Goal: Task Accomplishment & Management: Manage account settings

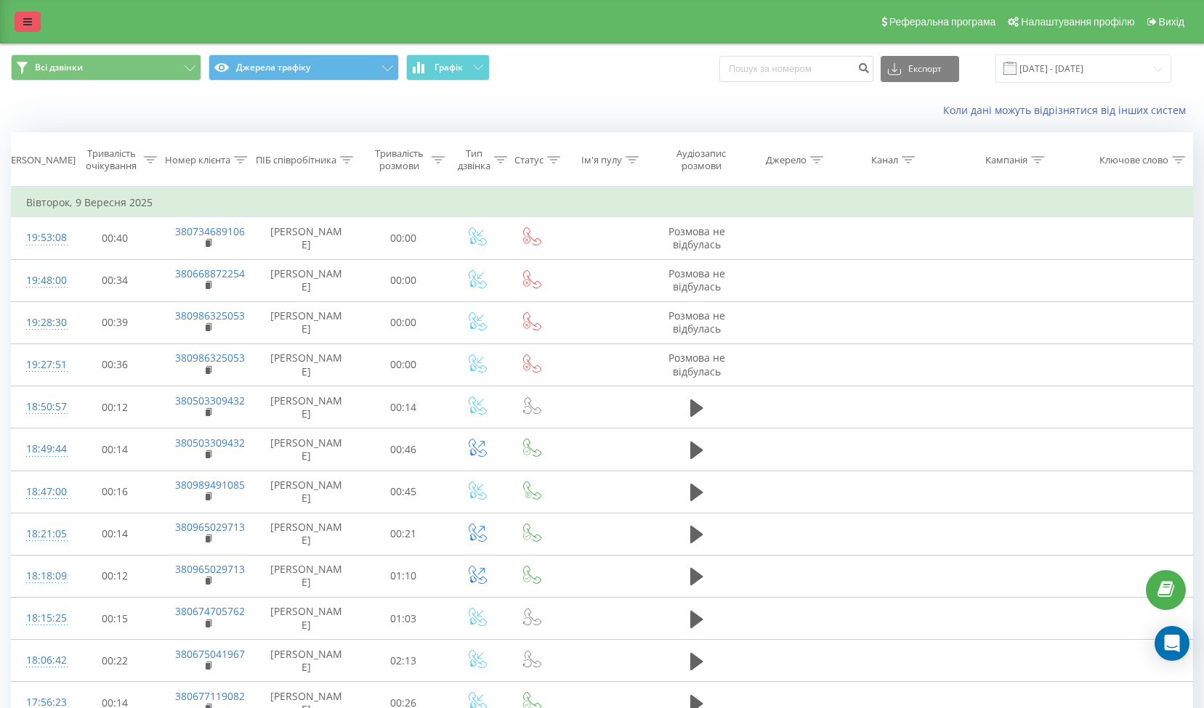
click at [33, 28] on link at bounding box center [28, 22] width 26 height 20
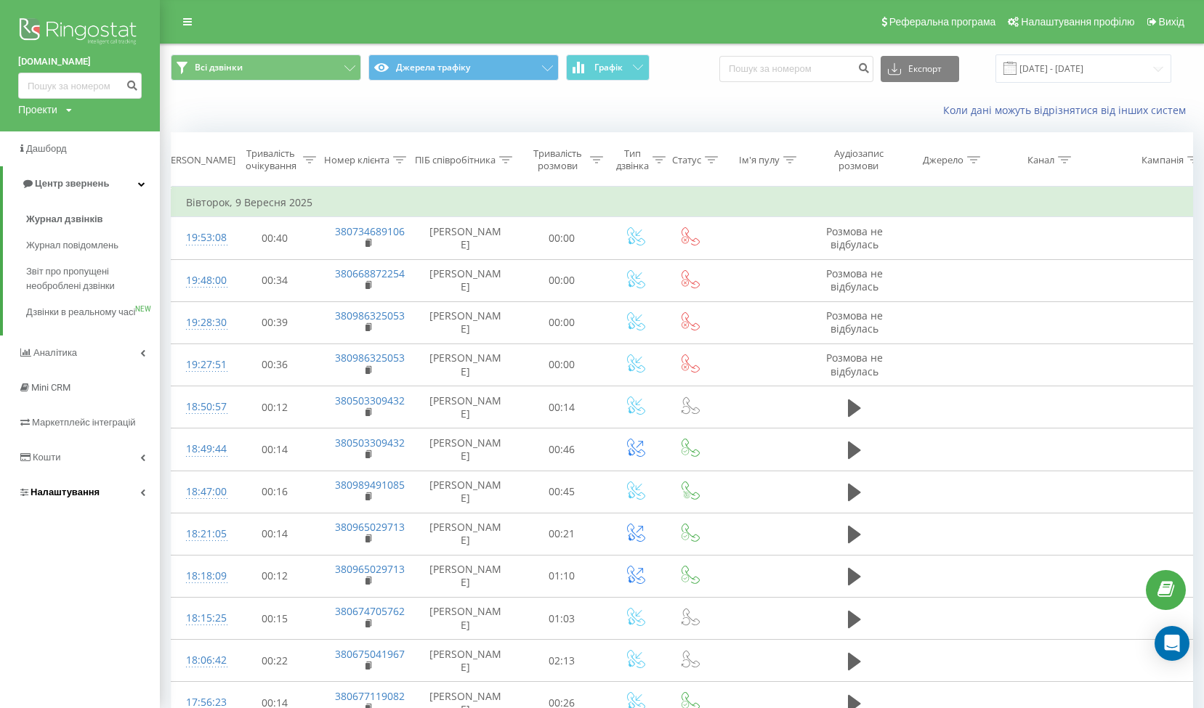
click at [141, 496] on icon at bounding box center [142, 492] width 5 height 7
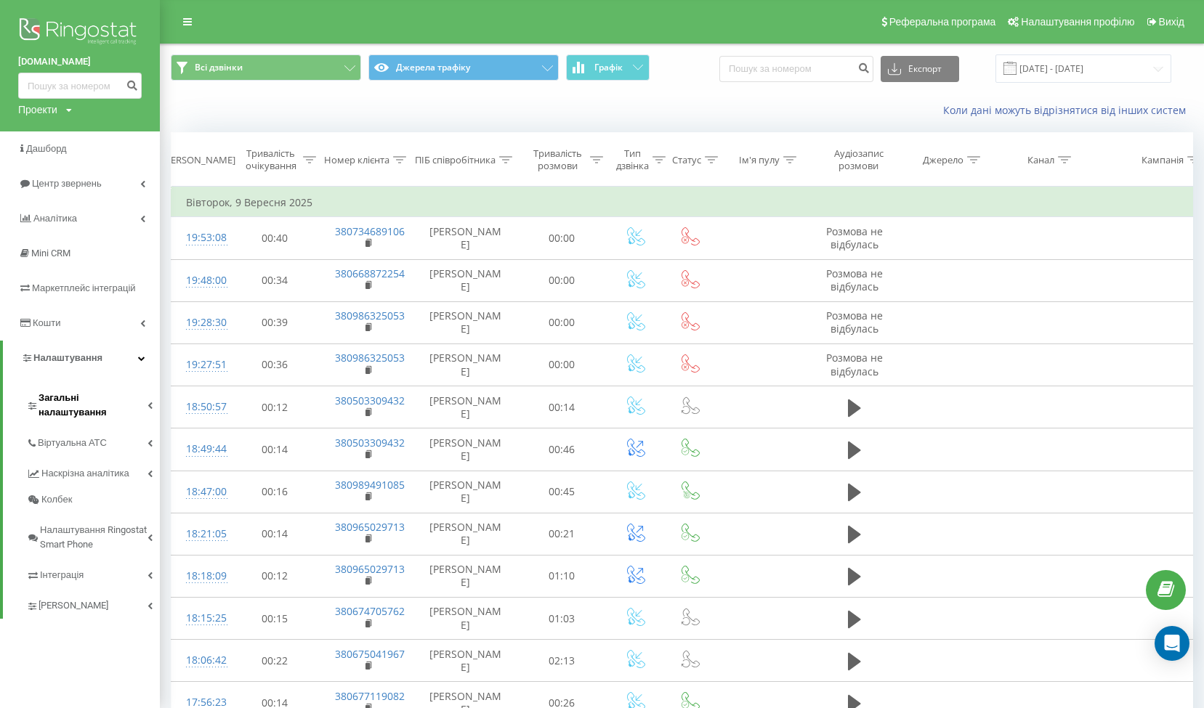
click at [153, 401] on link "Загальні налаштування" at bounding box center [93, 403] width 134 height 45
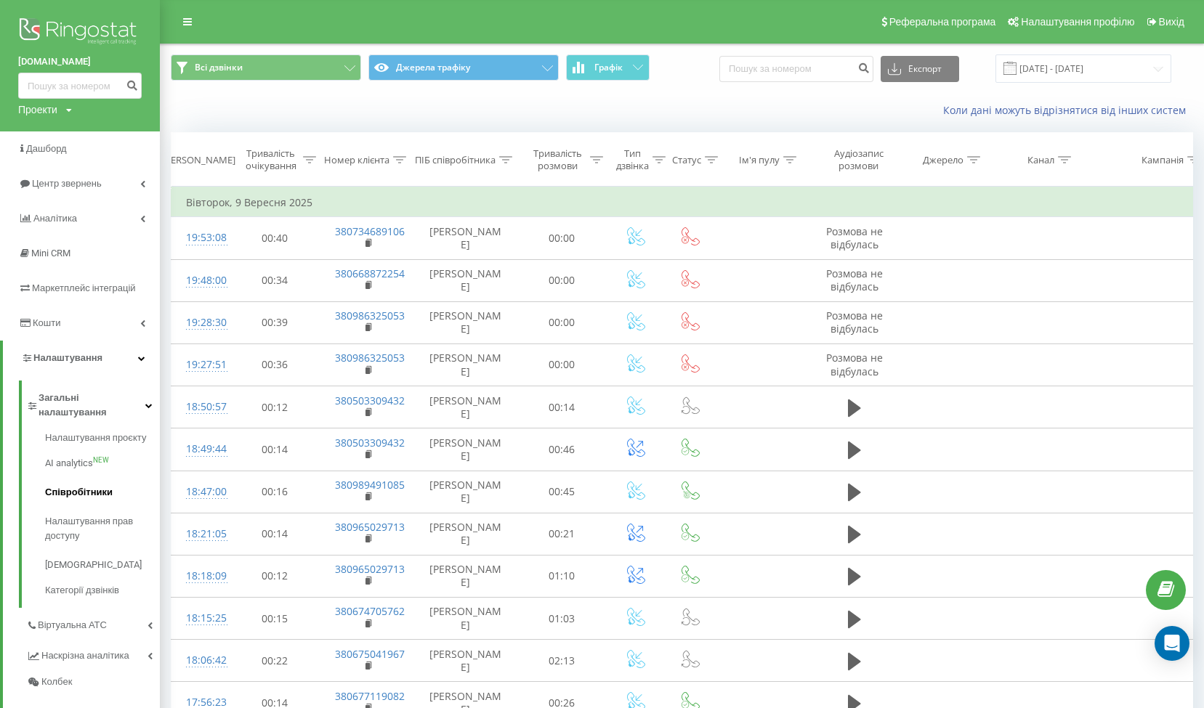
click at [76, 485] on span "Співробітники" at bounding box center [79, 492] width 68 height 15
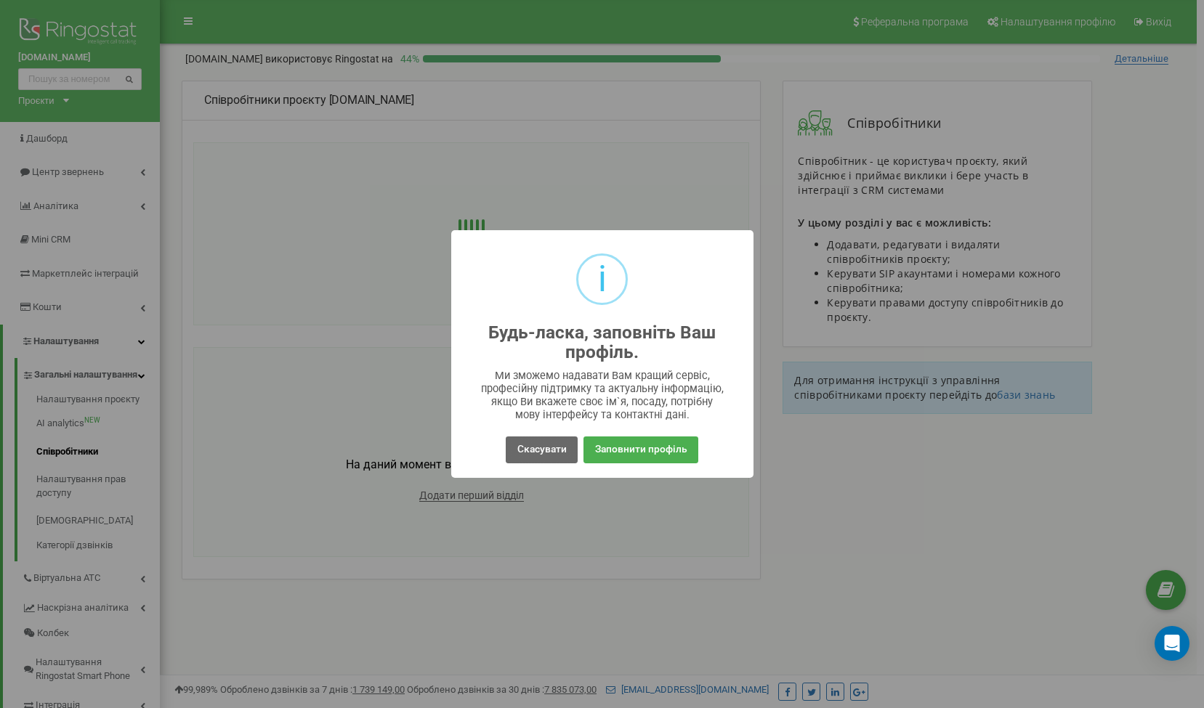
click at [555, 450] on button "Скасувати" at bounding box center [541, 450] width 71 height 27
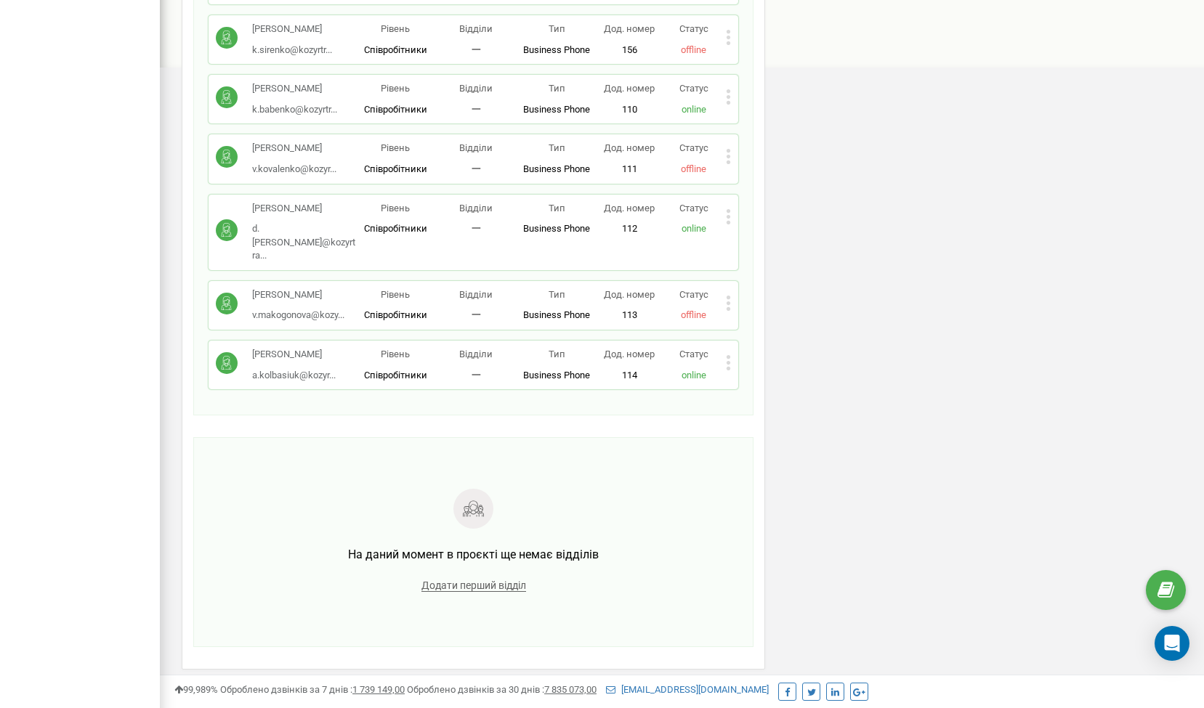
scroll to position [803, 0]
click at [732, 195] on div "Данило Снігур d.snigur@kozyrtra... d.snigur@kozyrtrans.com.ua Рівень Співробітн…" at bounding box center [473, 233] width 530 height 76
click at [731, 210] on icon at bounding box center [728, 217] width 5 height 15
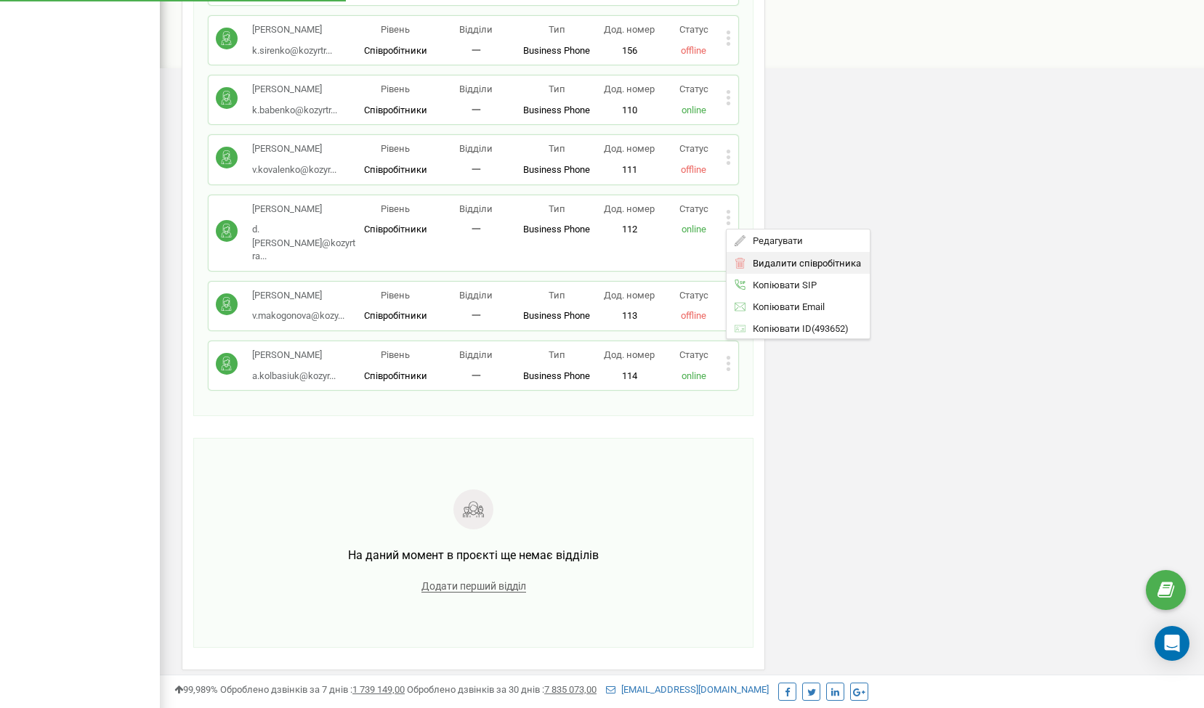
click at [758, 259] on span "Видалити співробітника" at bounding box center [803, 263] width 115 height 9
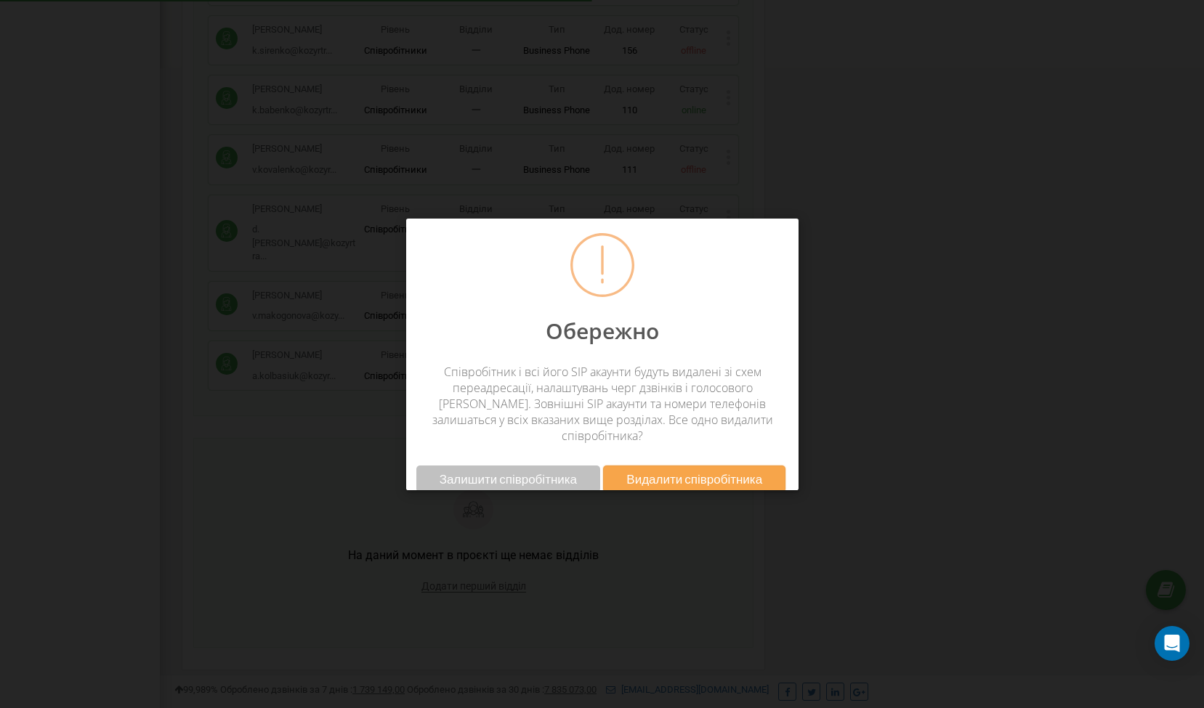
click at [705, 471] on span "Видалити співробітника" at bounding box center [694, 478] width 136 height 15
